Goal: Task Accomplishment & Management: Use online tool/utility

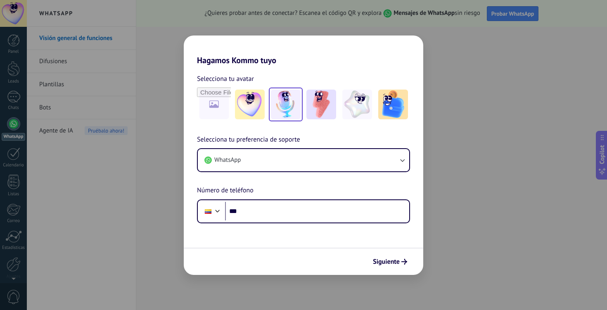
click at [271, 106] on img at bounding box center [286, 105] width 30 height 30
click at [285, 224] on form "Selecciona tu avatar Restablecer Selecciona tu preferencia de soporte WhatsApp …" at bounding box center [304, 170] width 240 height 210
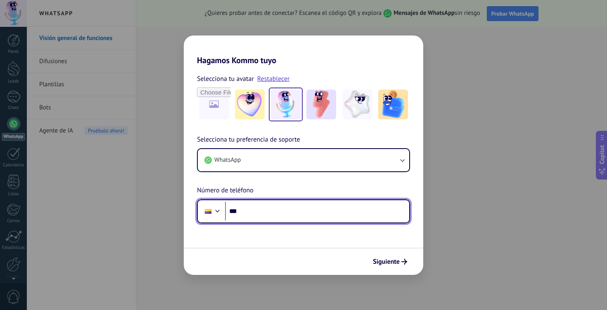
click at [278, 214] on input "***" at bounding box center [317, 211] width 184 height 19
type input "**********"
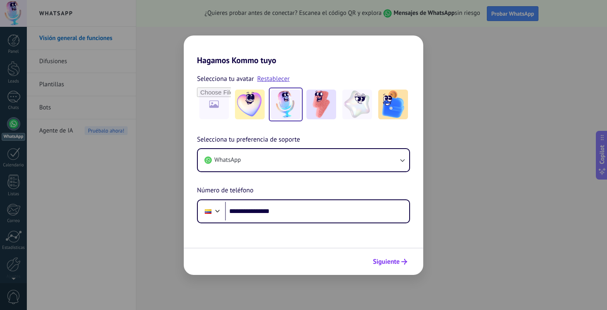
click at [391, 259] on span "Siguiente" at bounding box center [386, 262] width 27 height 6
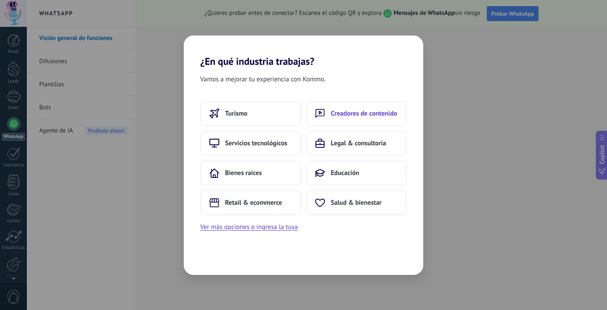
click at [348, 119] on button "Creadores de contenido" at bounding box center [356, 113] width 101 height 25
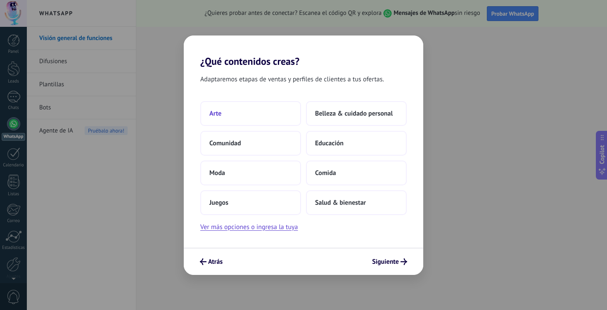
click at [263, 120] on button "Arte" at bounding box center [250, 113] width 101 height 25
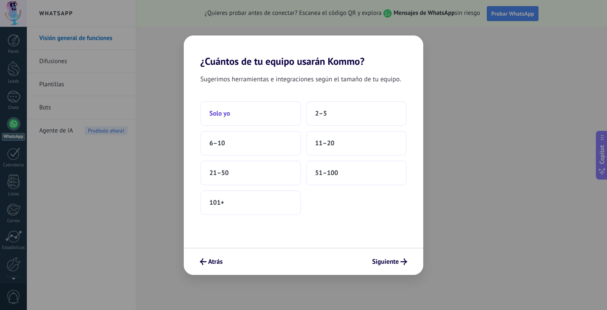
click at [274, 119] on button "Solo yo" at bounding box center [250, 113] width 101 height 25
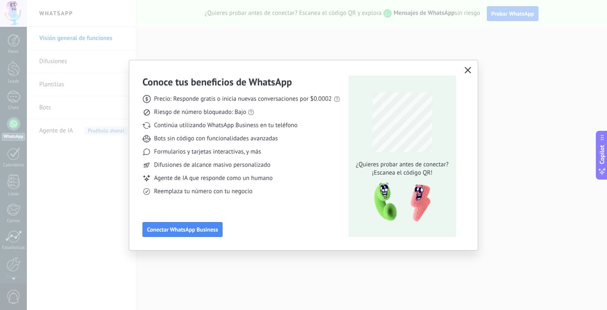
click at [465, 71] on icon "button" at bounding box center [468, 70] width 7 height 7
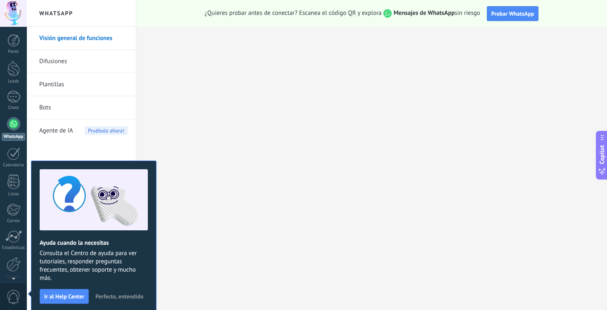
click at [115, 297] on span "Perfecto, entendido" at bounding box center [119, 297] width 48 height 6
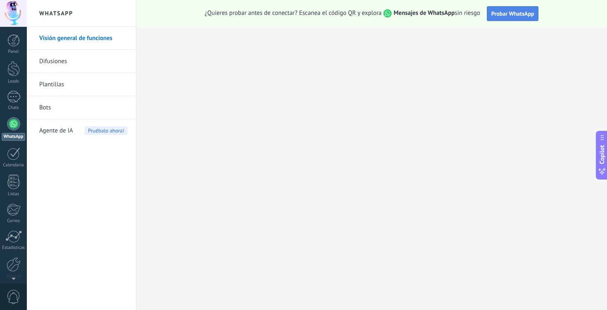
click at [503, 19] on button "Probar WhatsApp" at bounding box center [513, 13] width 52 height 15
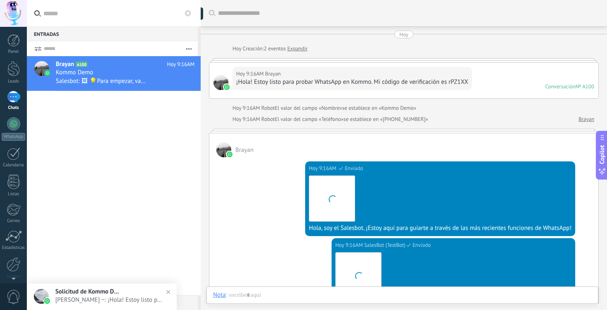
scroll to position [237, 0]
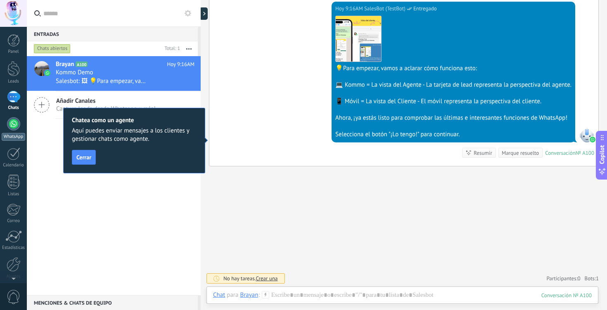
click at [20, 126] on link "WhatsApp" at bounding box center [13, 129] width 27 height 24
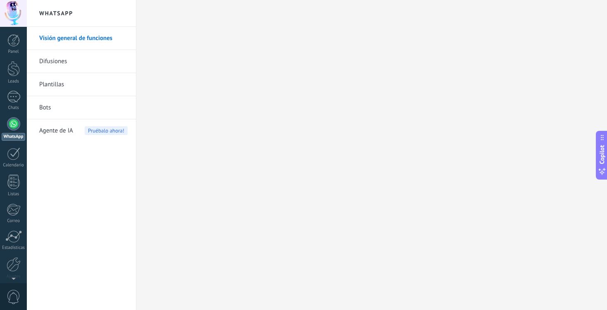
click at [67, 84] on link "Plantillas" at bounding box center [83, 84] width 88 height 23
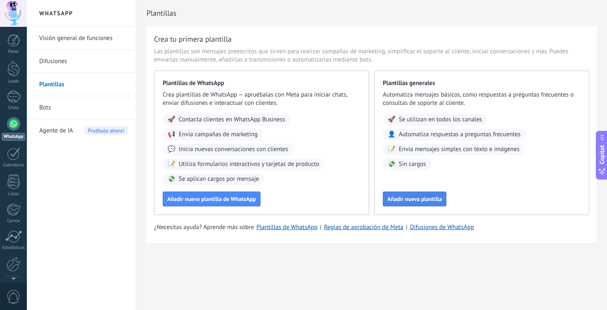
click at [423, 199] on span "Añadir nueva plantilla" at bounding box center [415, 199] width 55 height 6
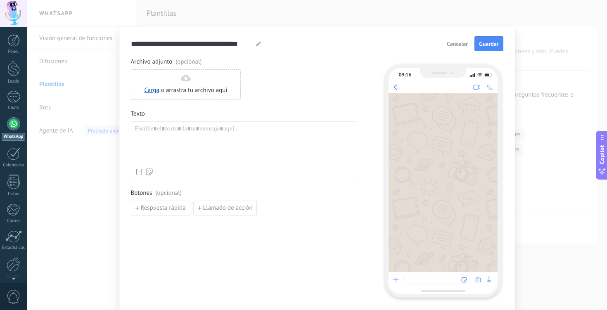
click at [456, 45] on span "Cancelar" at bounding box center [457, 44] width 21 height 6
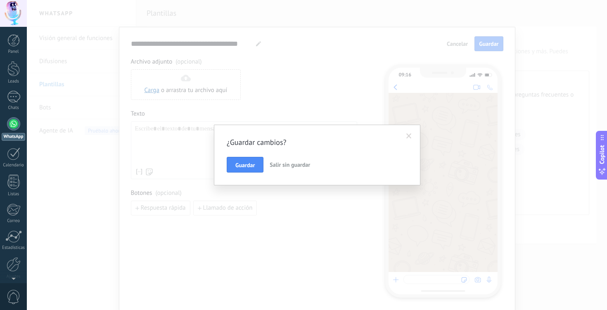
click at [274, 168] on span "Salir sin guardar" at bounding box center [290, 164] width 40 height 7
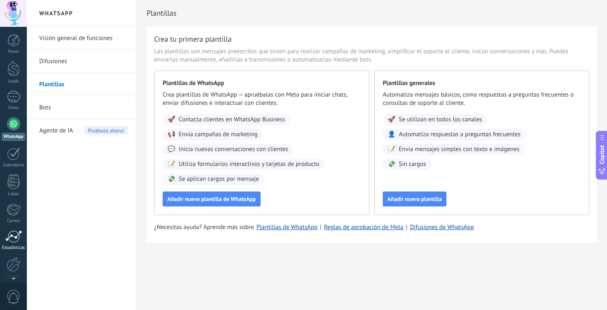
click at [15, 241] on div at bounding box center [13, 237] width 17 height 12
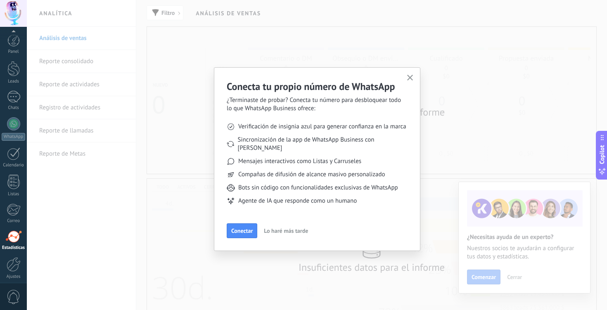
scroll to position [33, 0]
click at [419, 75] on div "Conecta tu propio número de WhatsApp ¿Terminaste de probar? Conecta tu número p…" at bounding box center [317, 159] width 207 height 184
click at [407, 75] on use "button" at bounding box center [410, 78] width 6 height 6
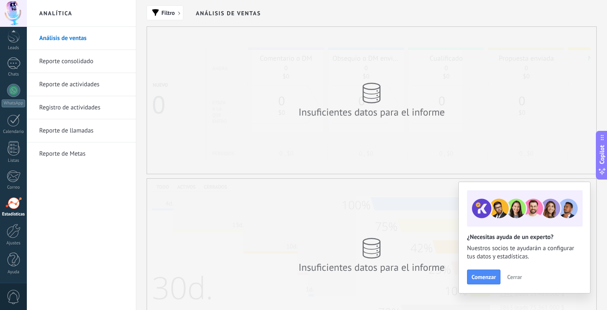
scroll to position [237, 0]
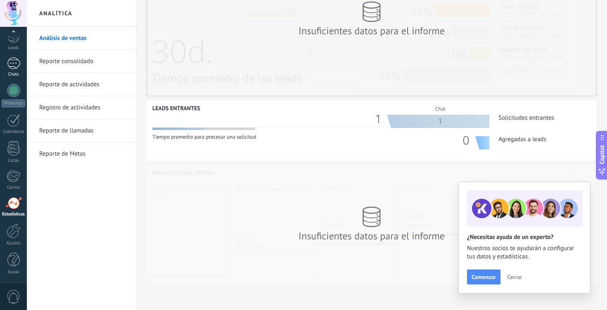
click at [15, 60] on div "1" at bounding box center [13, 63] width 13 height 12
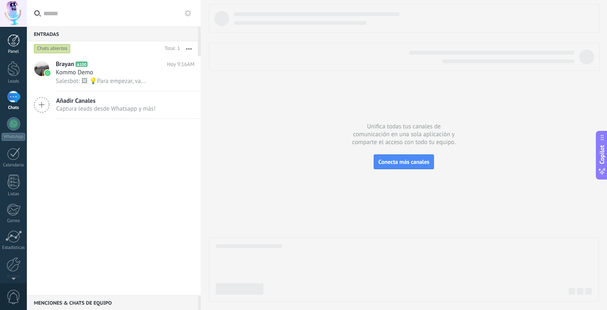
click at [16, 44] on div at bounding box center [13, 40] width 12 height 12
